Goal: Navigation & Orientation: Find specific page/section

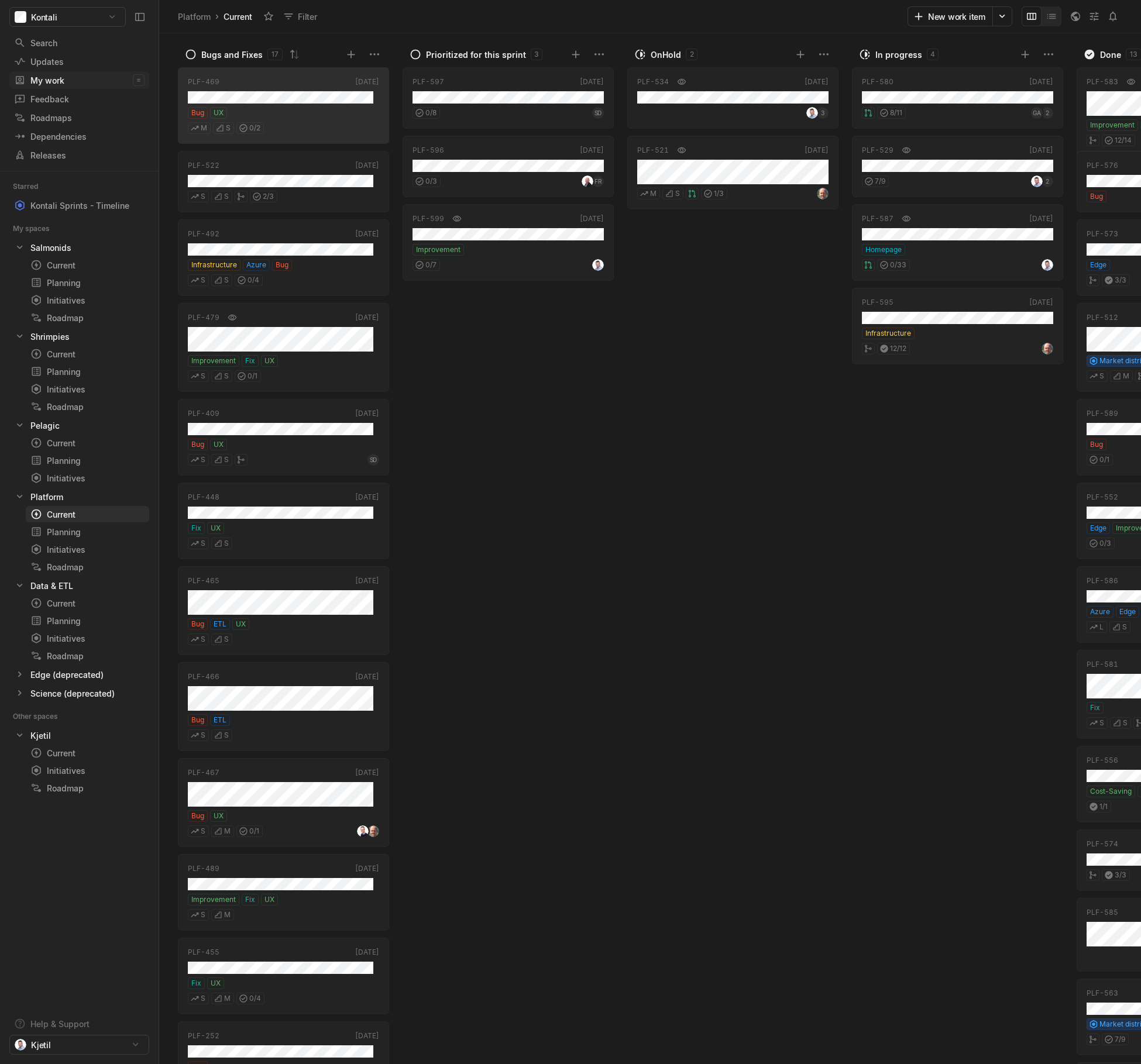
click at [62, 78] on div "My work" at bounding box center [73, 81] width 119 height 12
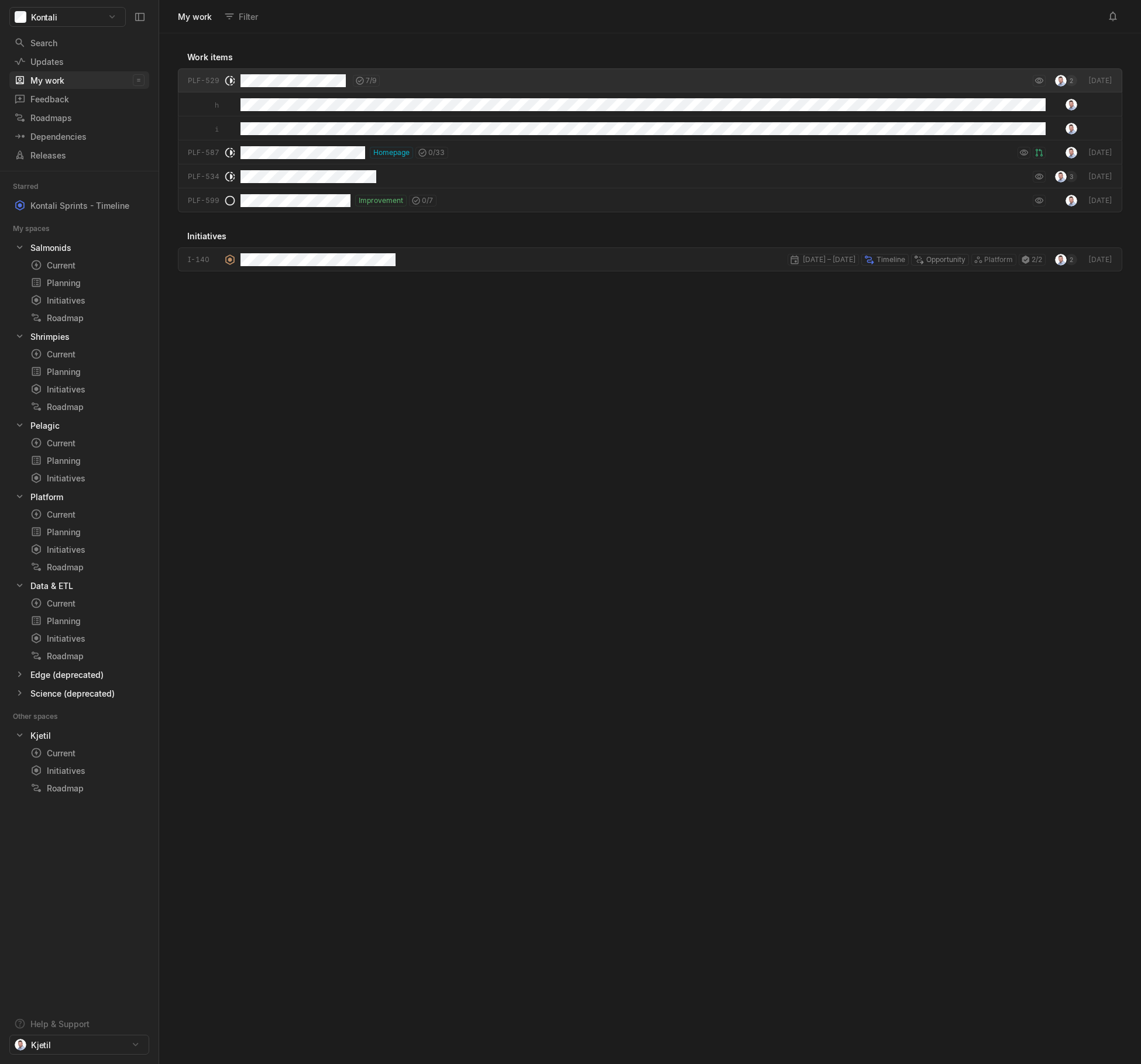
scroll to position [1024, 976]
